Goal: Information Seeking & Learning: Learn about a topic

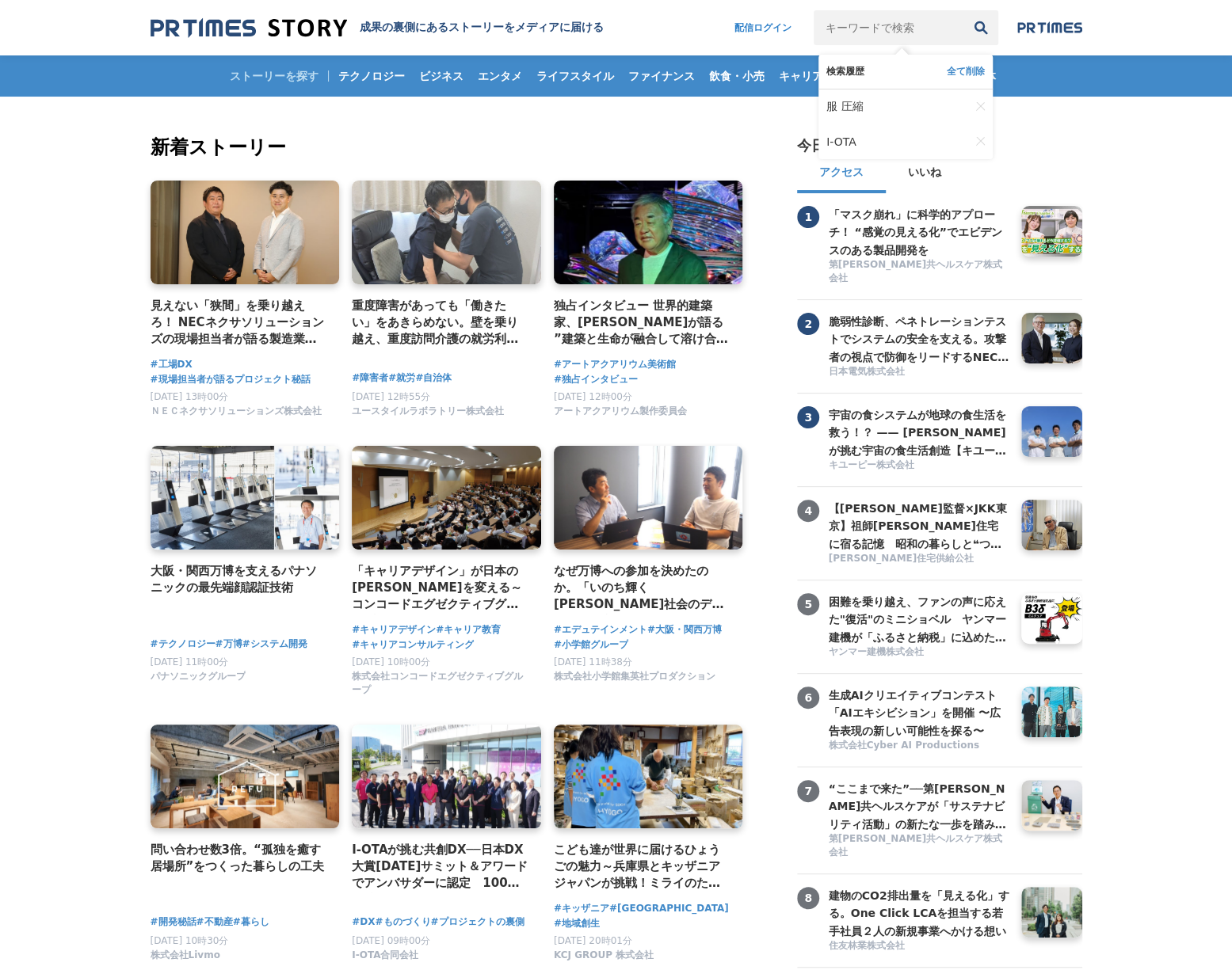
click at [866, 26] on input "キーワードで検索" at bounding box center [888, 28] width 150 height 35
click at [465, 843] on div "I-OTAが挑む共創DX──日本DX大賞[DATE]サミット＆アワードでアンバサダーに認定　100社連携で拓く“共感される製造業DX”の新たな地平" at bounding box center [446, 811] width 189 height 174
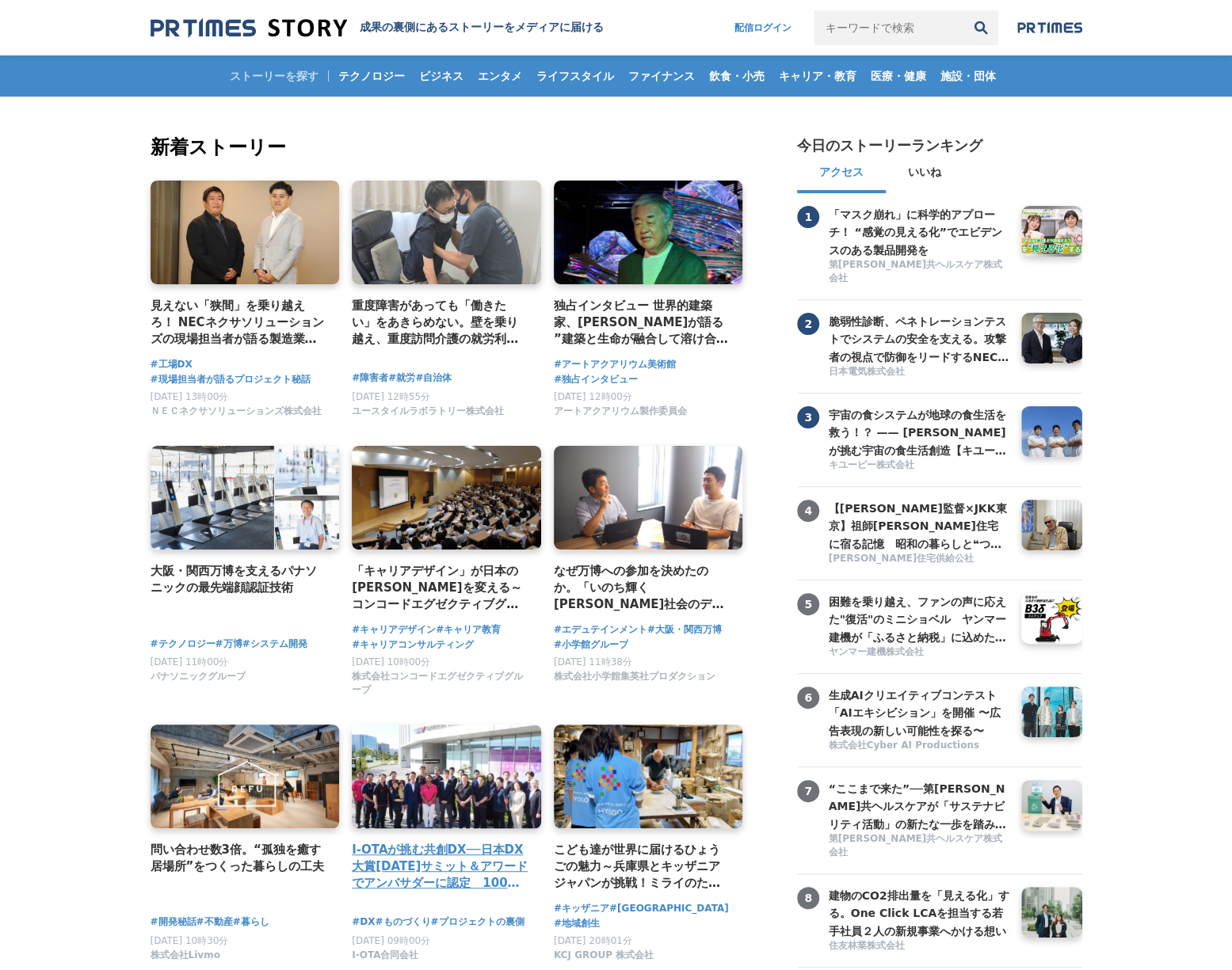
click at [467, 864] on h4 "I-OTAが挑む共創DX──日本DX大賞[DATE]サミット＆アワードでアンバサダーに認定　100社連携で拓く“共感される製造業DX”の新たな地平" at bounding box center [439, 867] width 177 height 52
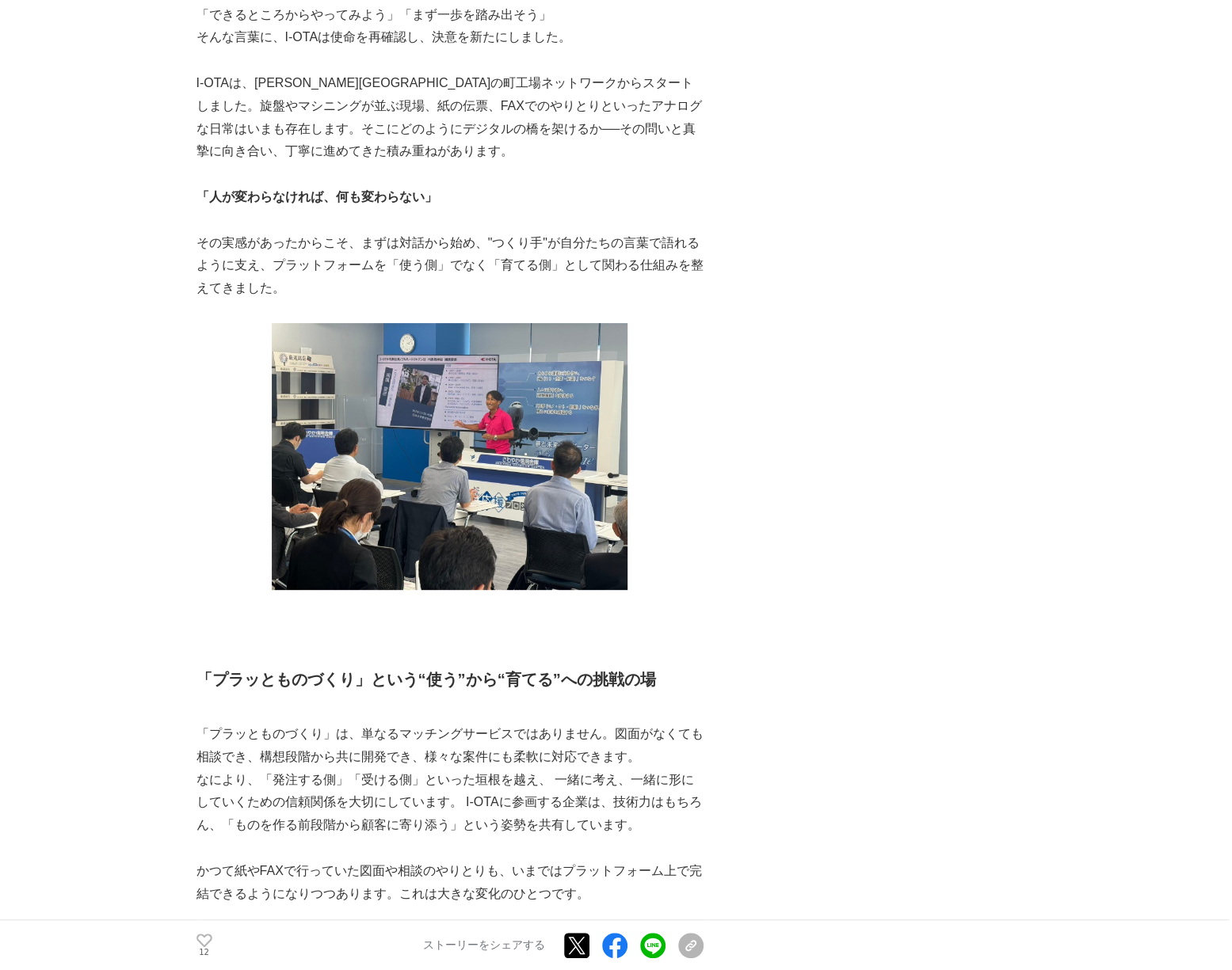
scroll to position [3958, 0]
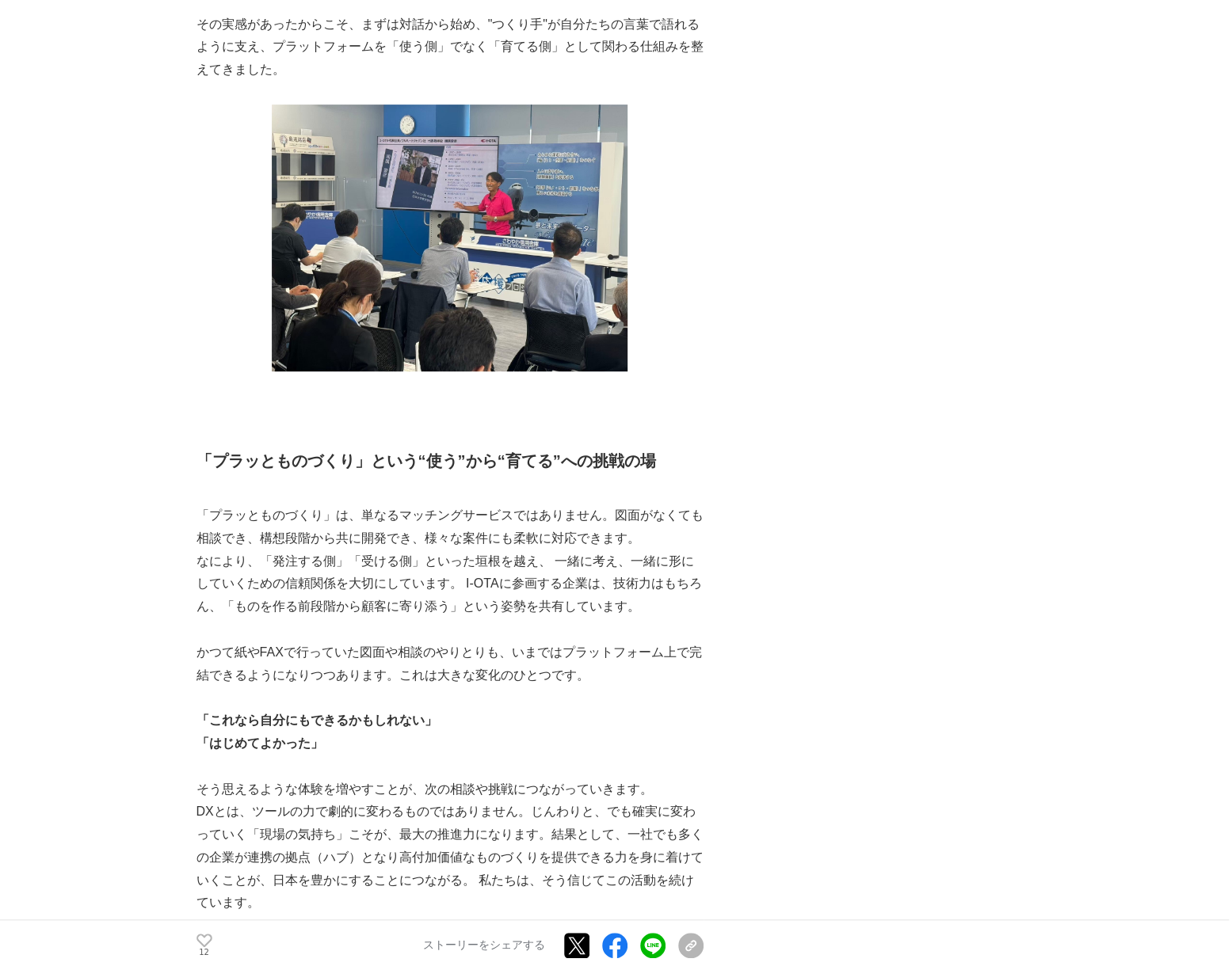
click at [196, 933] on div "12 いいね！する ストーリーをシェアする Xでポストする Facebookでシェアする LINEでシェアする リンクをコピー" at bounding box center [449, 945] width 507 height 51
click at [196, 938] on icon at bounding box center [204, 941] width 16 height 13
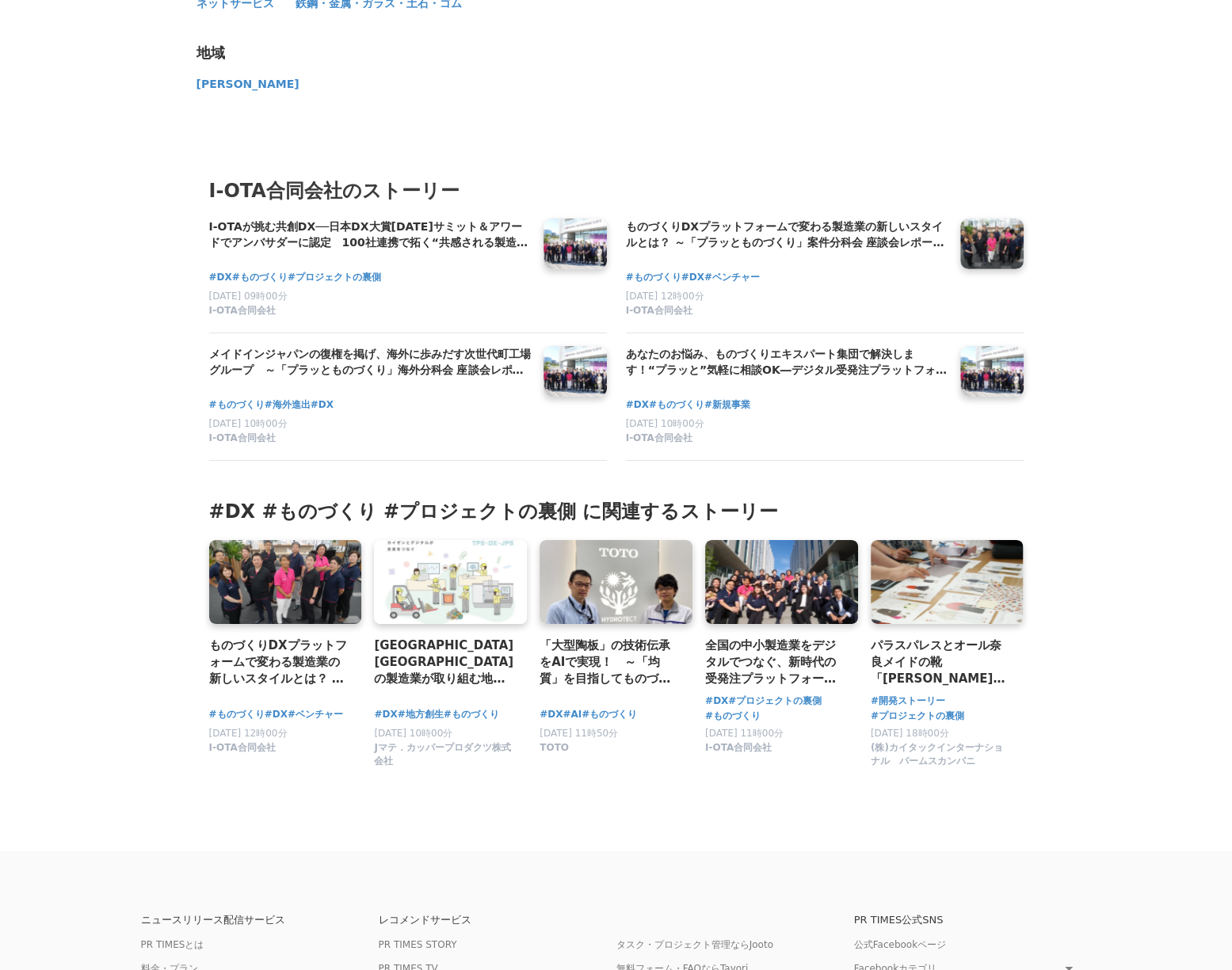
scroll to position [6829, 0]
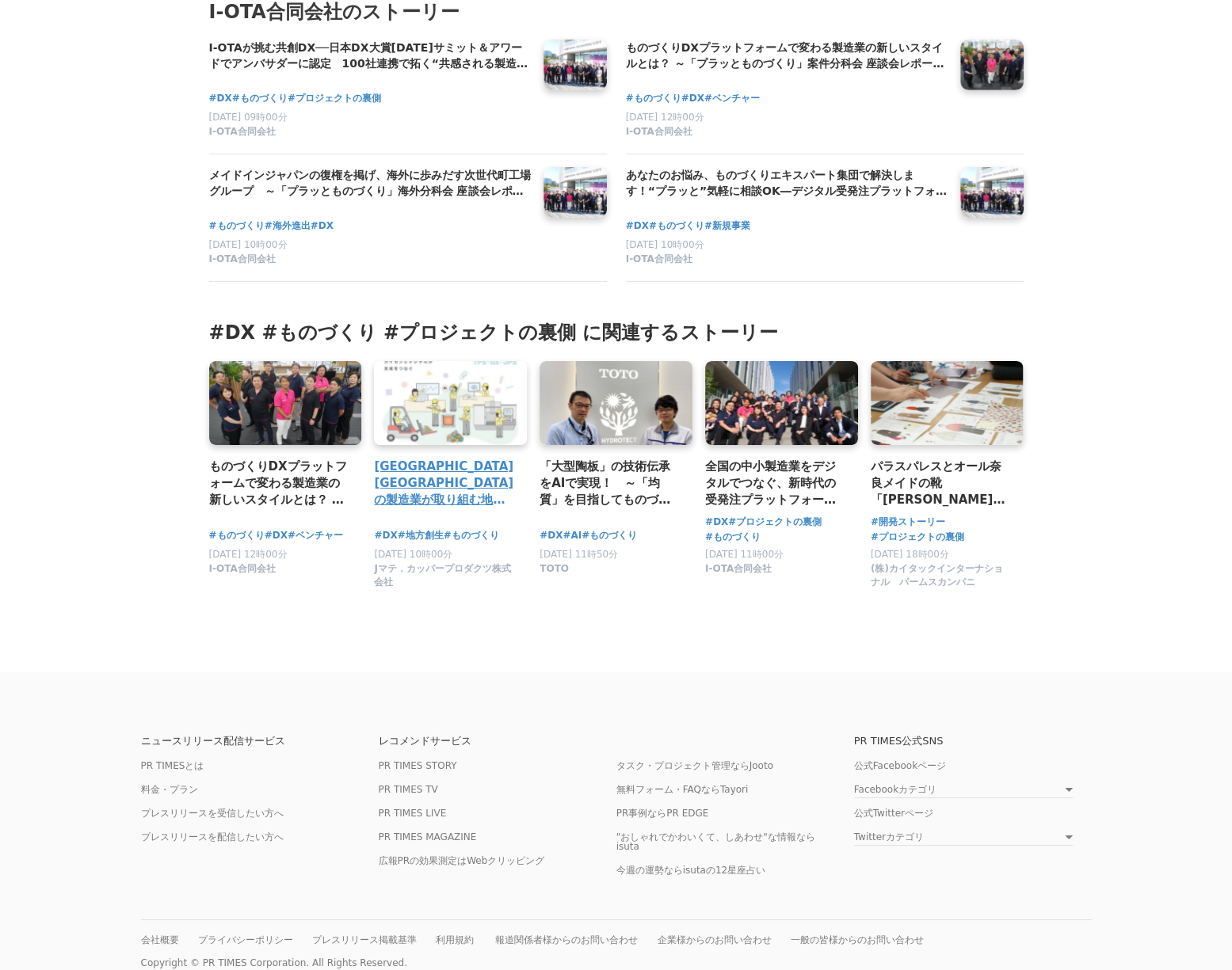
click at [430, 458] on h3 "新潟県上越市の製造業が取り組む地産地消のDXに向けた挑戦。Jマテとカワイ精工によるシステム共同開発の裏側とは" at bounding box center [443, 484] width 140 height 52
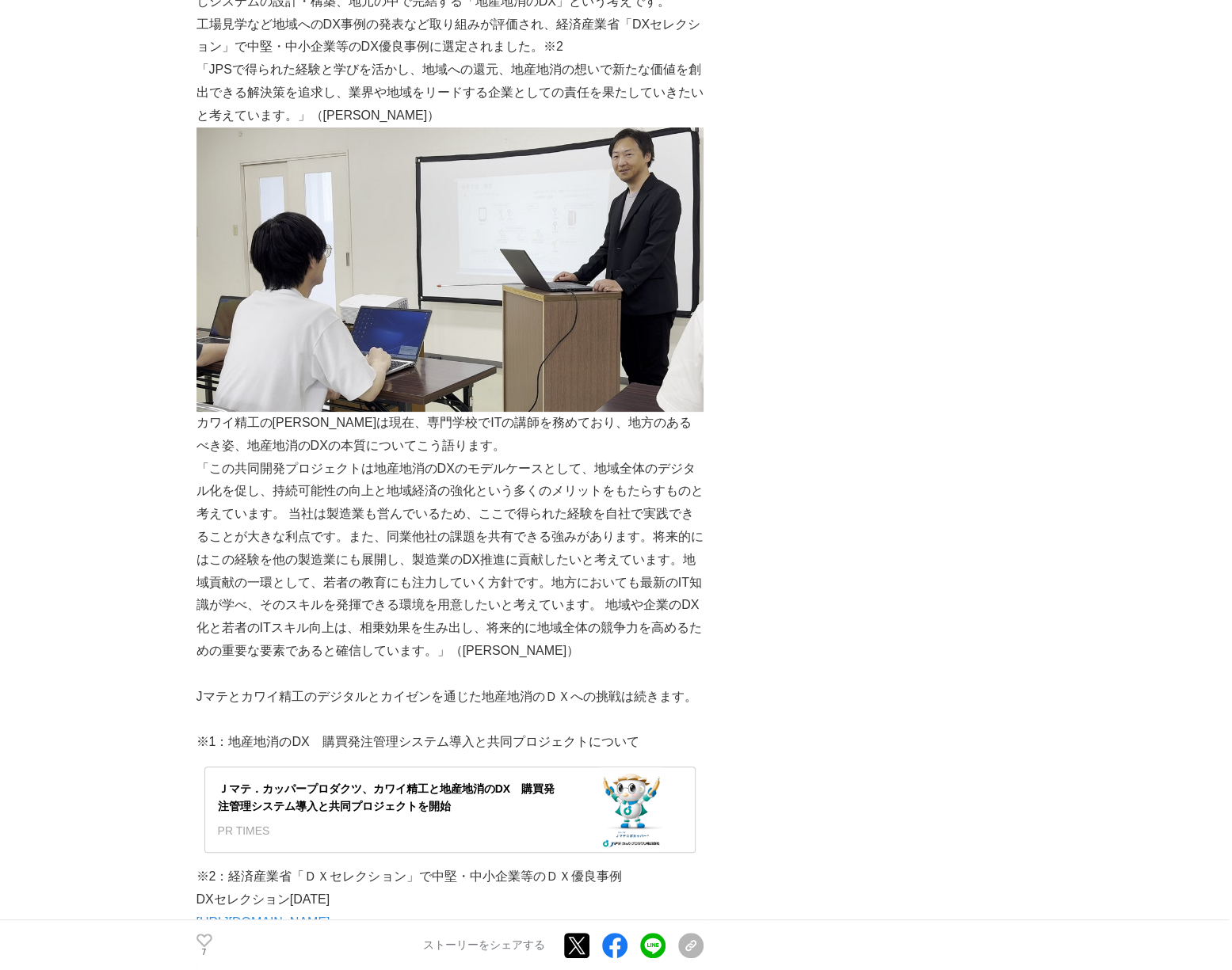
scroll to position [4119, 0]
